Goal: Task Accomplishment & Management: Complete application form

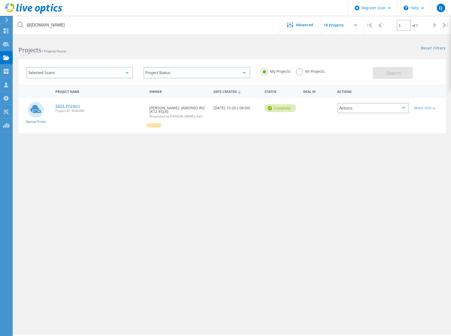
click at [67, 105] on link "2025 Project" at bounding box center [67, 106] width 25 height 4
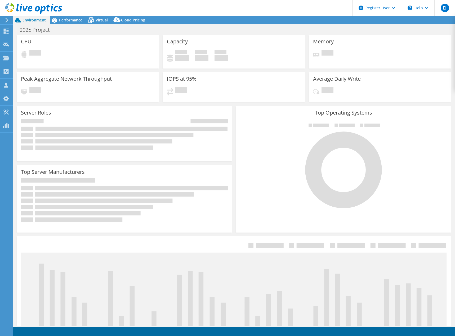
select select "USD"
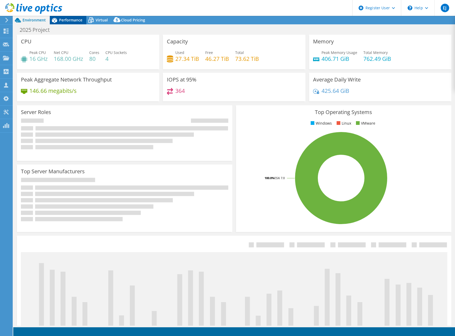
click at [72, 22] on span "Performance" at bounding box center [70, 19] width 23 height 5
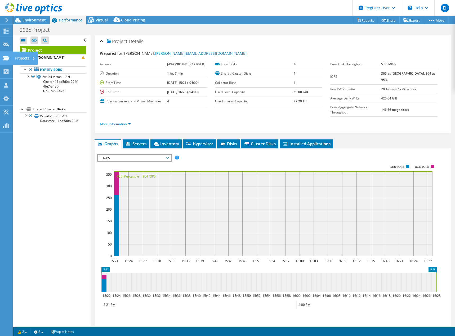
click at [22, 57] on div "Projects" at bounding box center [24, 58] width 25 height 13
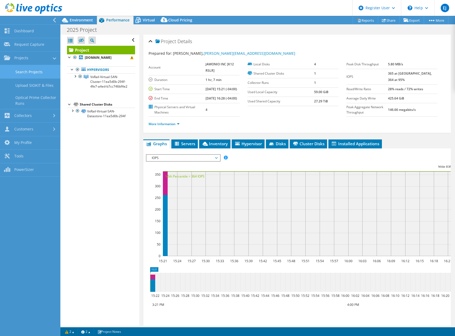
click at [29, 73] on link "Search Projects" at bounding box center [30, 71] width 60 height 13
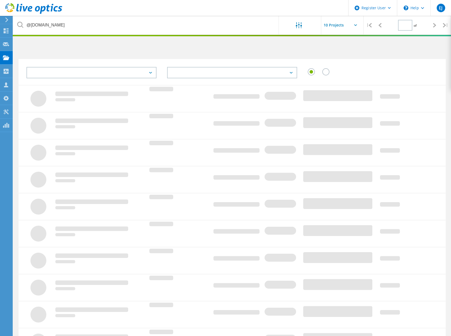
type input "1"
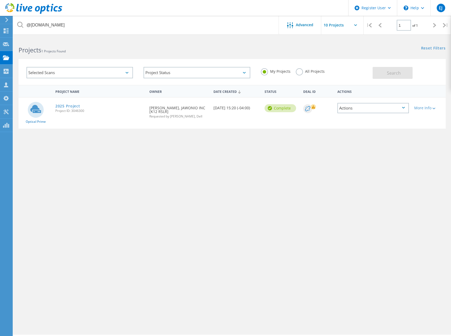
click at [300, 73] on label "All Projects" at bounding box center [310, 70] width 29 height 5
click at [0, 0] on input "All Projects" at bounding box center [0, 0] width 0 height 0
click at [379, 70] on button "Search" at bounding box center [392, 73] width 40 height 12
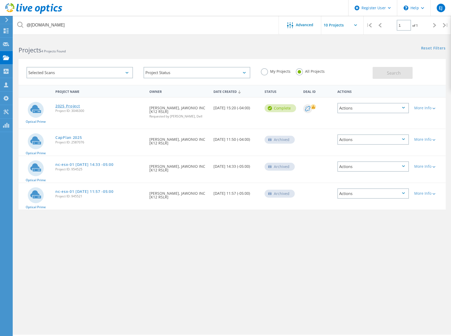
click at [67, 106] on link "2025 Project" at bounding box center [67, 106] width 25 height 4
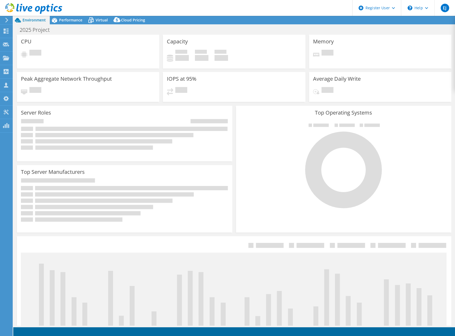
select select "USD"
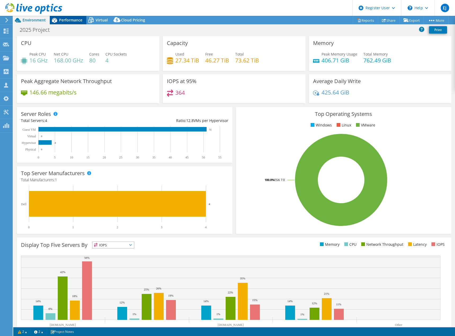
click at [74, 19] on span "Performance" at bounding box center [70, 19] width 23 height 5
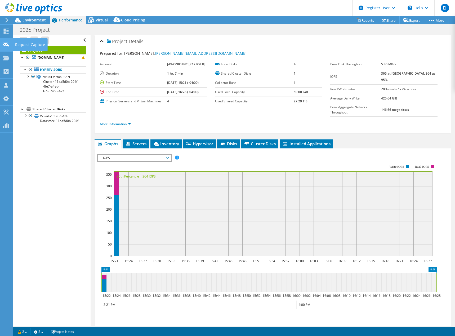
click at [25, 43] on div "Request Capture" at bounding box center [29, 44] width 35 height 13
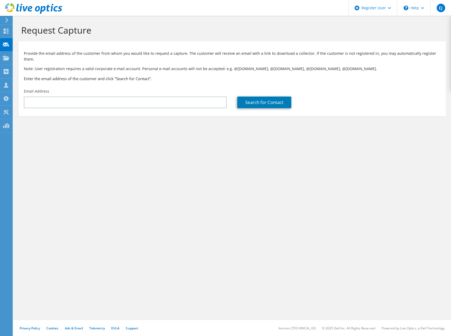
click at [147, 76] on div "Provide the email address of the customer from whom you would like to request a…" at bounding box center [232, 65] width 427 height 42
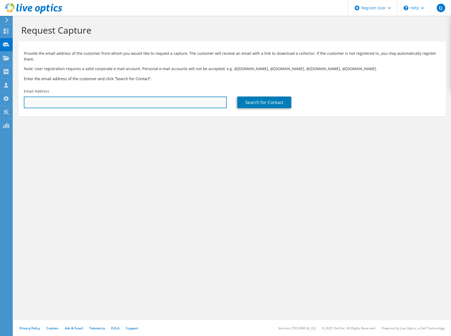
click at [143, 97] on input "text" at bounding box center [125, 103] width 203 height 12
paste input "[PERSON_NAME][EMAIL_ADDRESS][DOMAIN_NAME]"
type input "[PERSON_NAME][EMAIL_ADDRESS][DOMAIN_NAME]"
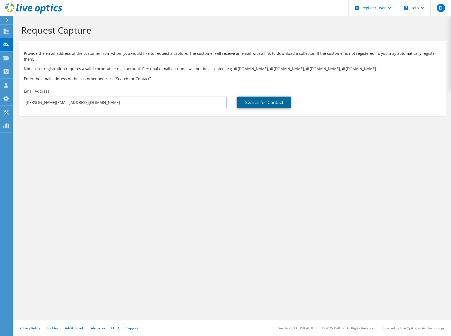
click at [252, 97] on link "Search for Contact" at bounding box center [264, 103] width 54 height 12
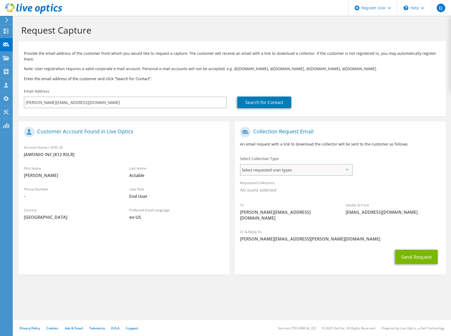
click at [340, 165] on span "Select requested scan types" at bounding box center [295, 170] width 111 height 11
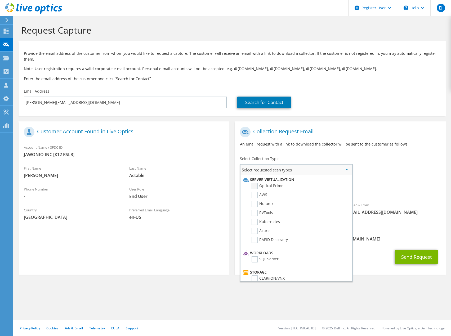
click at [268, 183] on label "Optical Prime" at bounding box center [267, 186] width 32 height 6
click at [0, 0] on input "Optical Prime" at bounding box center [0, 0] width 0 height 0
click at [381, 168] on div "To neil.actable@jawonio.org Sender & From liveoptics@liveoptics.com" at bounding box center [340, 176] width 211 height 104
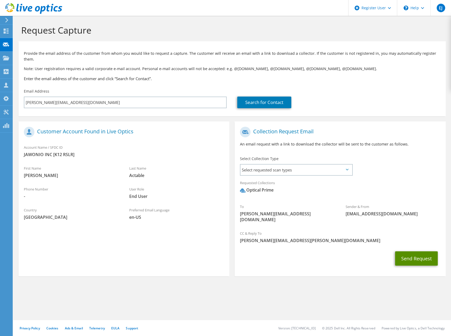
click at [418, 251] on button "Send Request" at bounding box center [416, 258] width 43 height 14
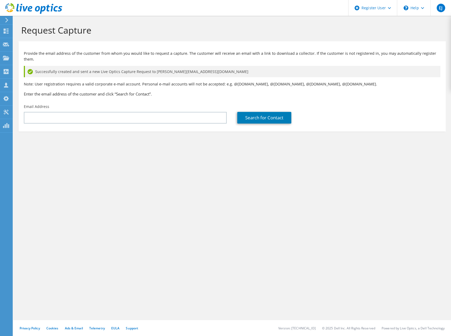
drag, startPoint x: 245, startPoint y: 181, endPoint x: 246, endPoint y: 178, distance: 2.7
click at [245, 181] on div "Request Capture Provide the email address of the customer from whom you would l…" at bounding box center [232, 176] width 438 height 320
